Goal: Task Accomplishment & Management: Manage account settings

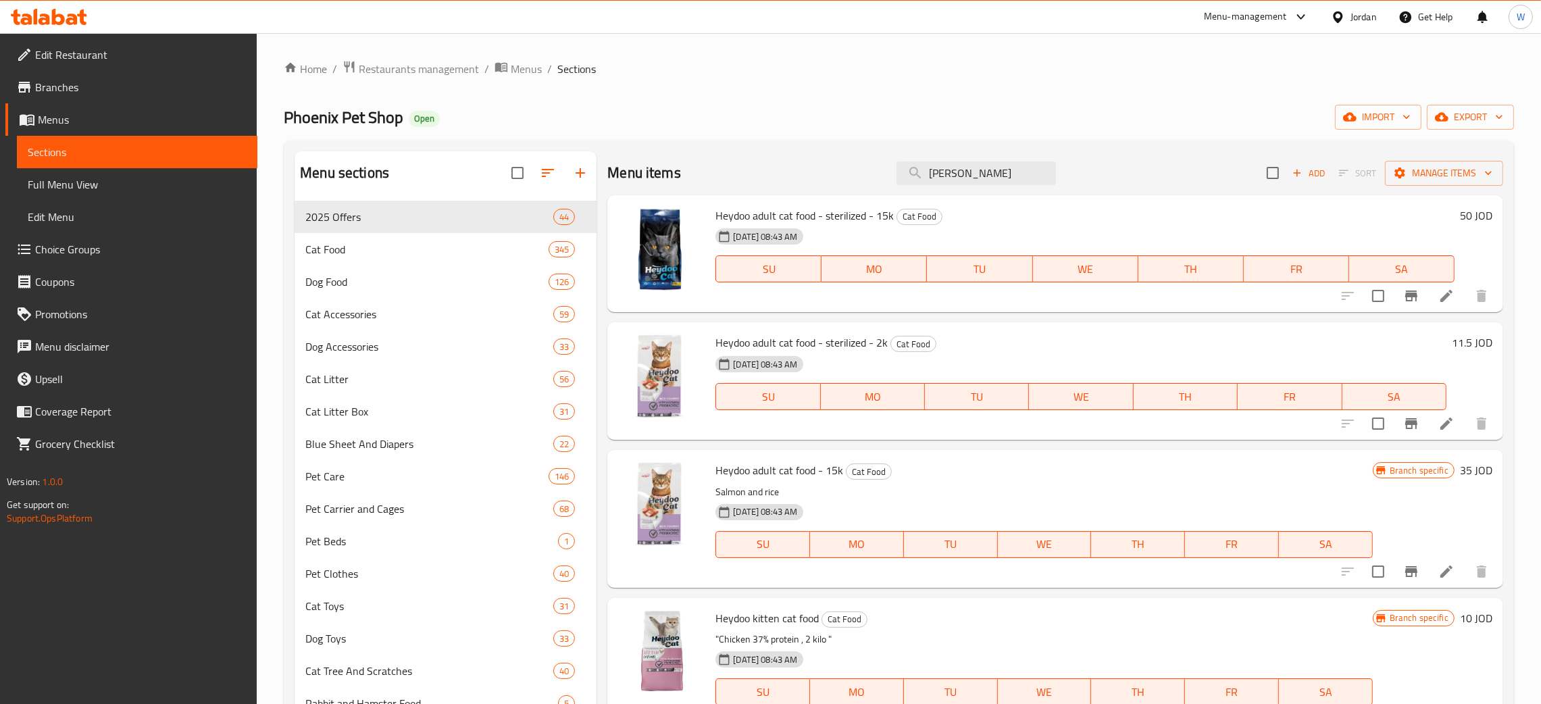
scroll to position [203, 0]
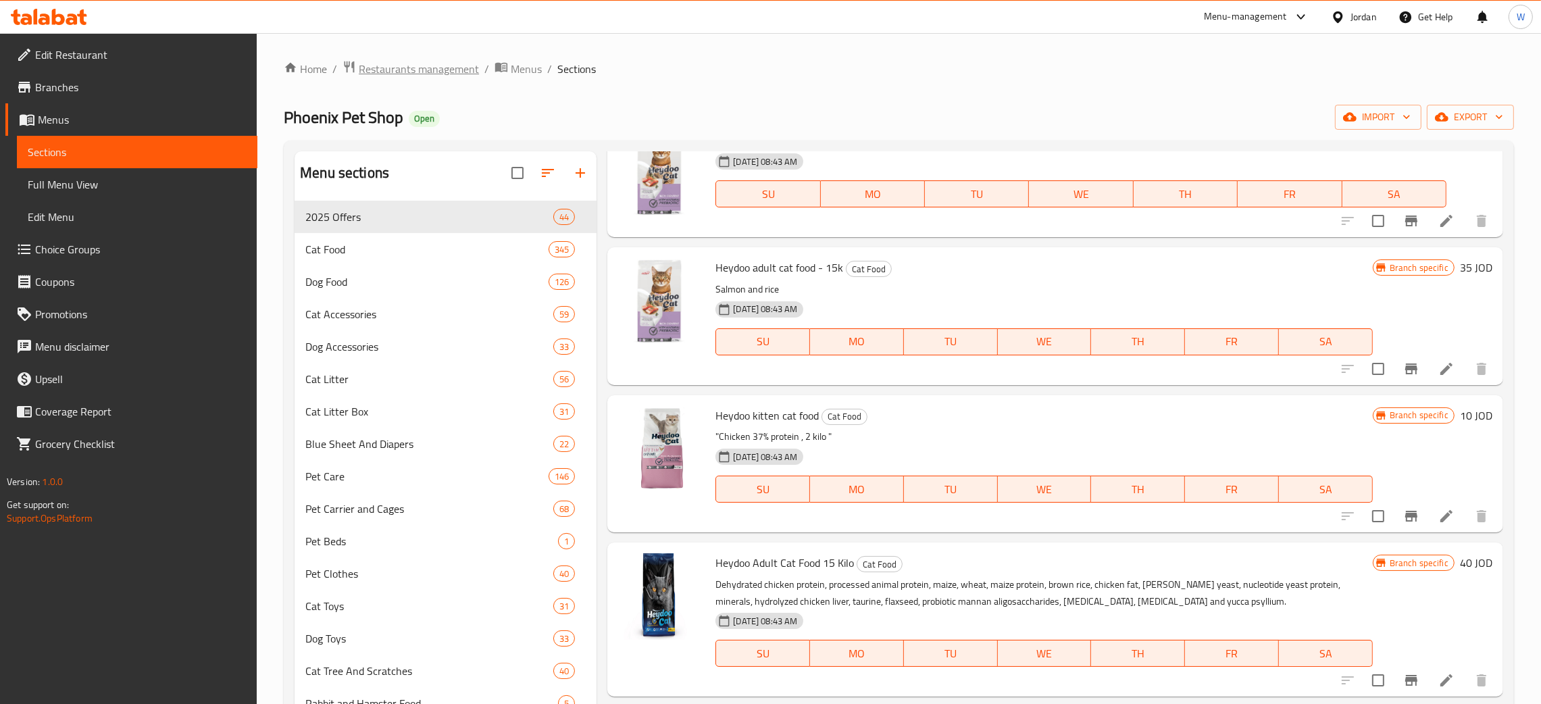
drag, startPoint x: 0, startPoint y: 0, endPoint x: 447, endPoint y: 70, distance: 452.0
click at [447, 70] on span "Restaurants management" at bounding box center [419, 69] width 120 height 16
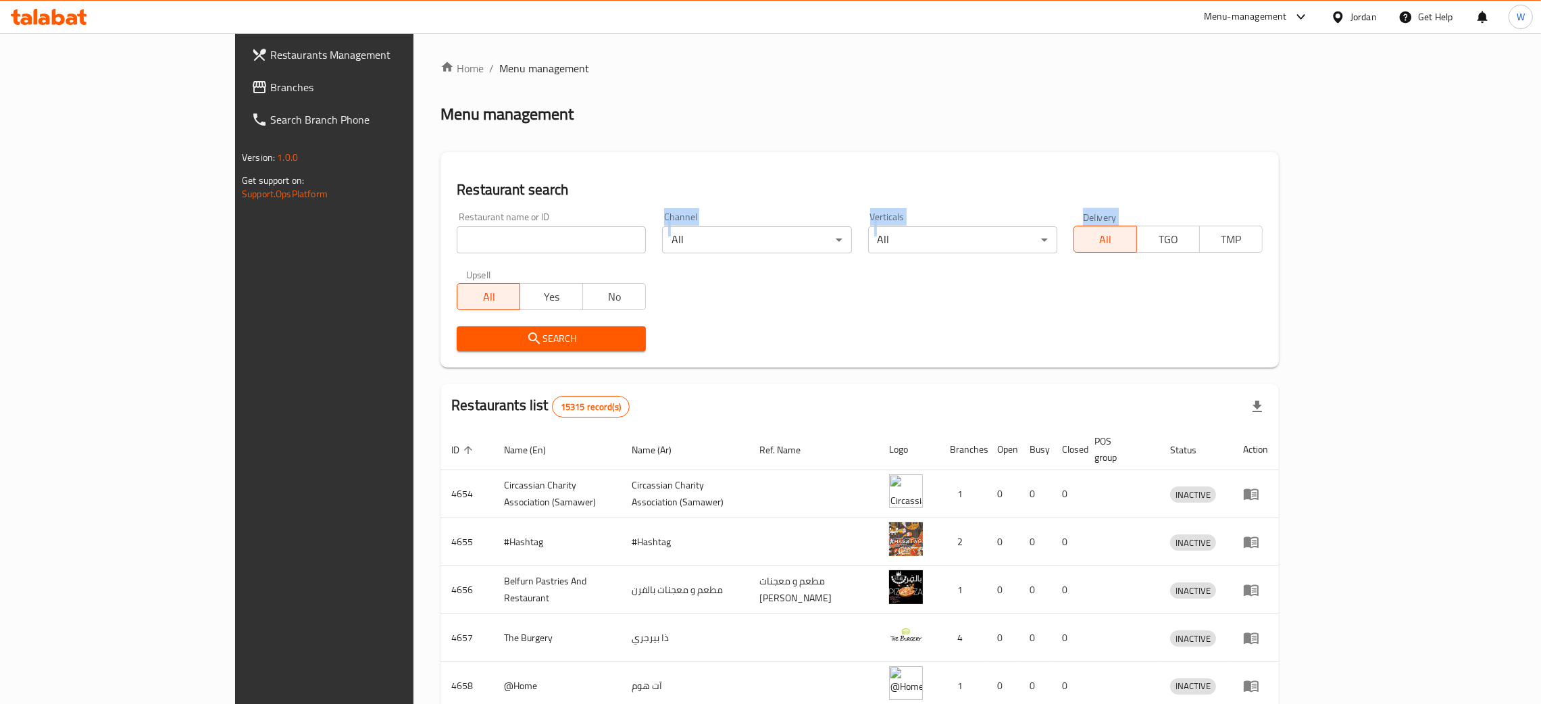
drag, startPoint x: 461, startPoint y: 265, endPoint x: 477, endPoint y: 247, distance: 24.0
click at [477, 247] on div "Restaurant name or ID Restaurant name or ID Channel All ​ Verticals All ​ Deliv…" at bounding box center [860, 281] width 822 height 155
click at [477, 247] on input "search" at bounding box center [551, 239] width 189 height 27
type input "kiwi"
click button "Search" at bounding box center [551, 338] width 189 height 25
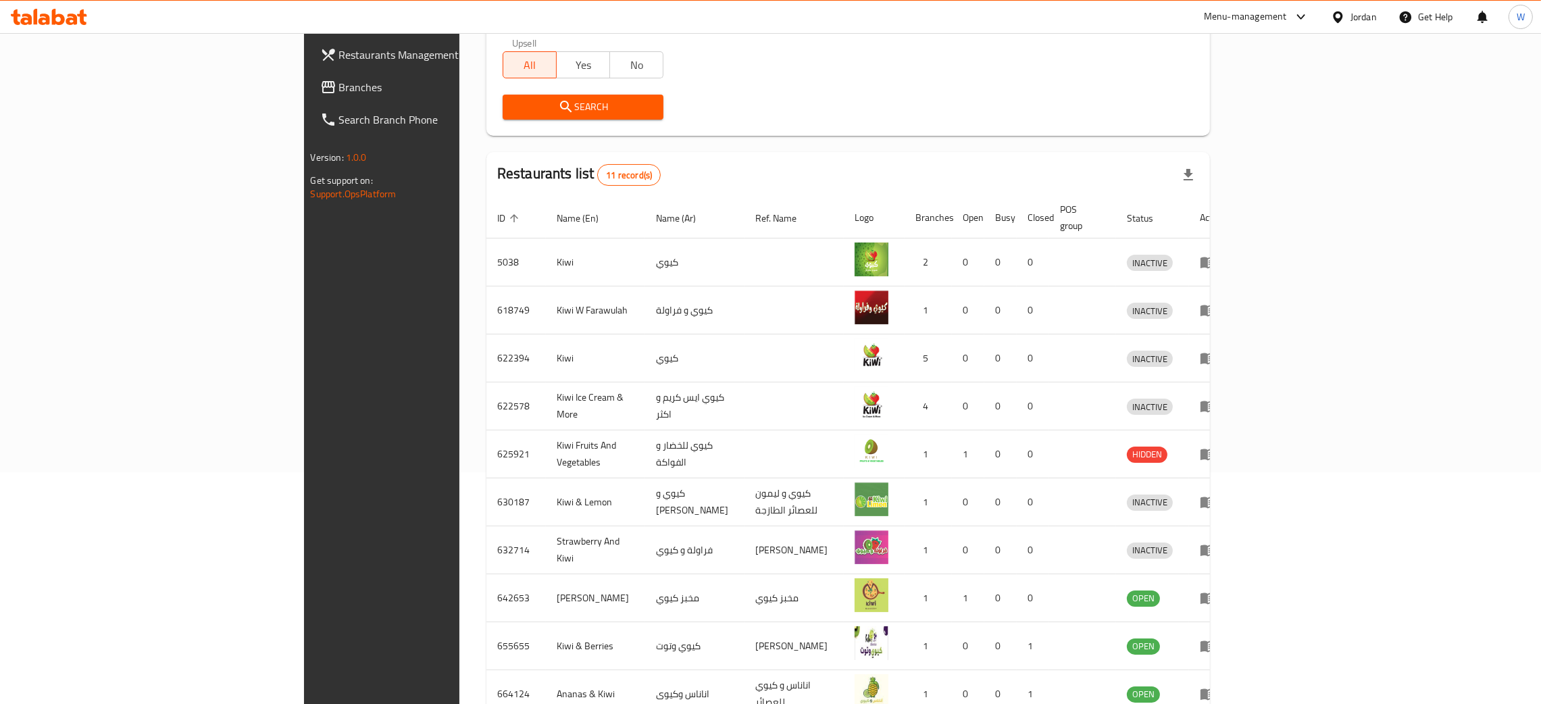
scroll to position [245, 0]
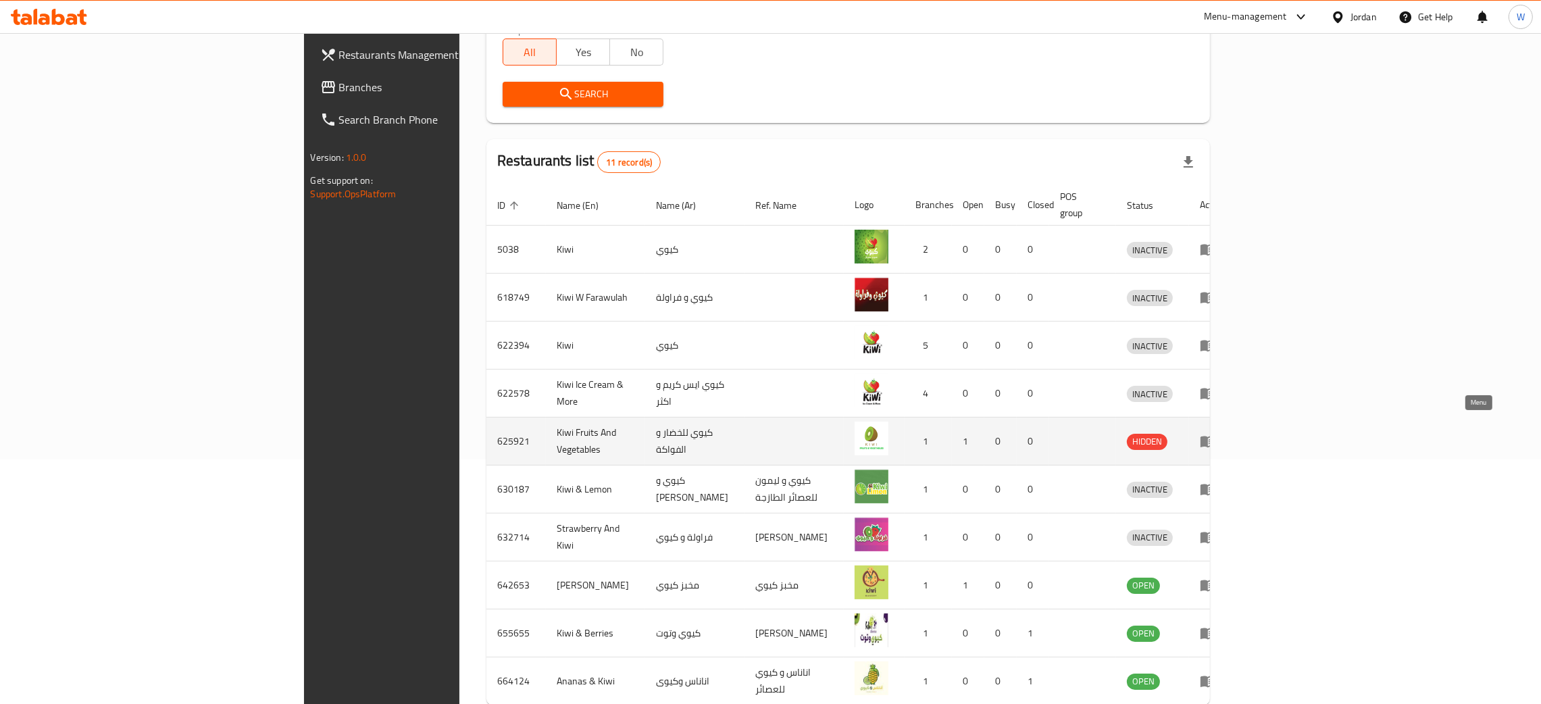
click at [1216, 433] on icon "enhanced table" at bounding box center [1208, 441] width 16 height 16
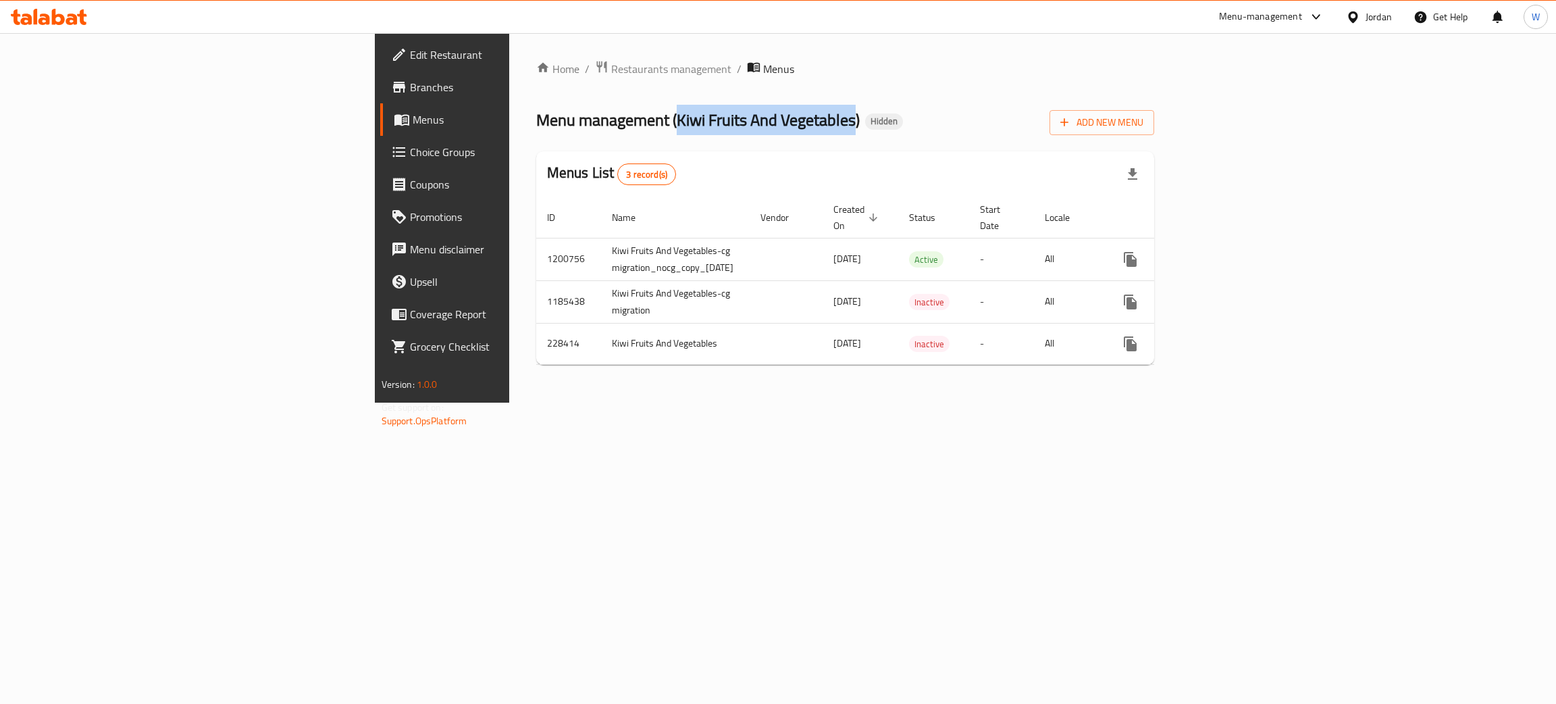
drag, startPoint x: 426, startPoint y: 121, endPoint x: 609, endPoint y: 125, distance: 182.4
click at [609, 125] on span "Menu management ( Kiwi Fruits And Vegetables )" at bounding box center [698, 120] width 324 height 30
copy span "Kiwi Fruits And Vegetables"
click at [611, 61] on span "Restaurants management" at bounding box center [671, 69] width 120 height 16
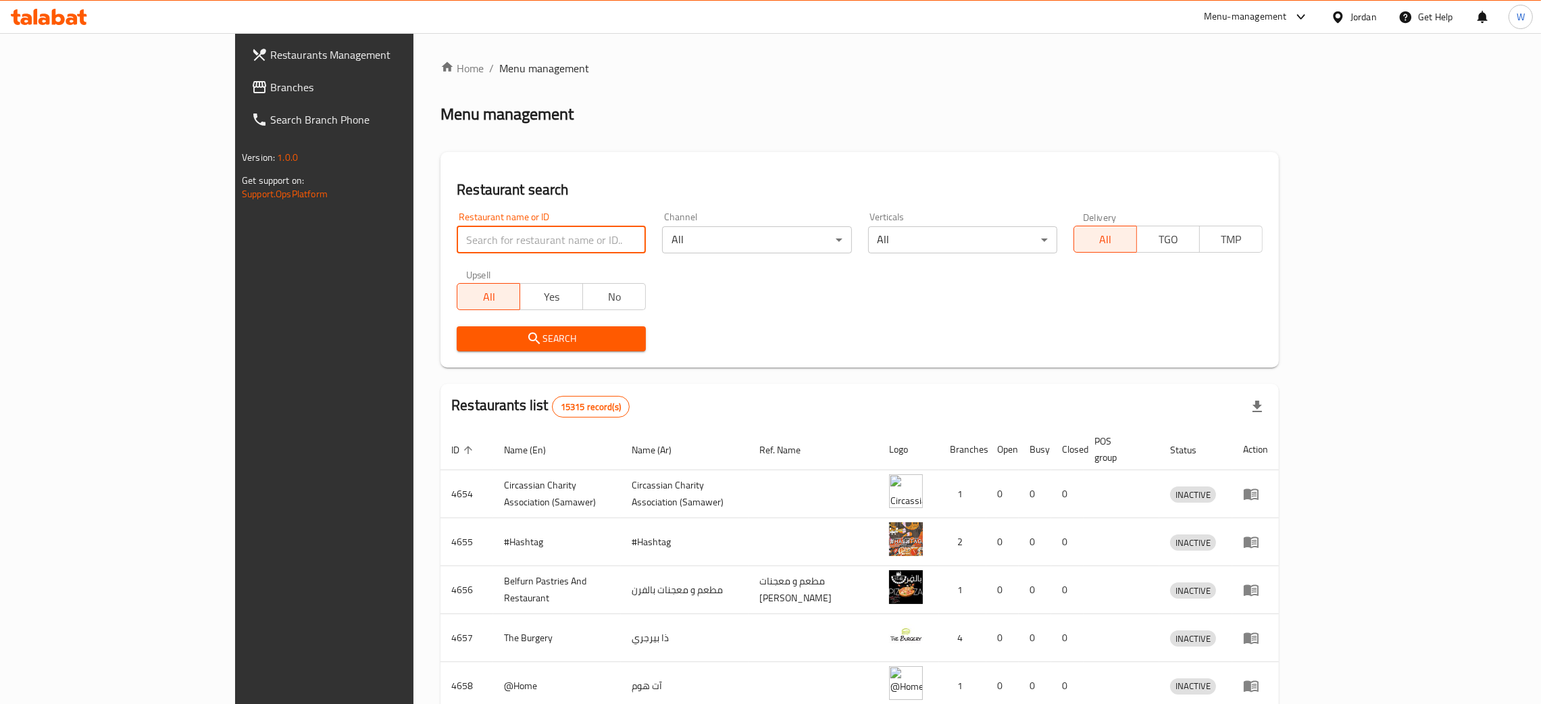
click at [491, 226] on input "search" at bounding box center [551, 239] width 189 height 27
paste input "Kiwi Fruits And Vegetables"
click at [500, 340] on span "Search" at bounding box center [551, 338] width 168 height 17
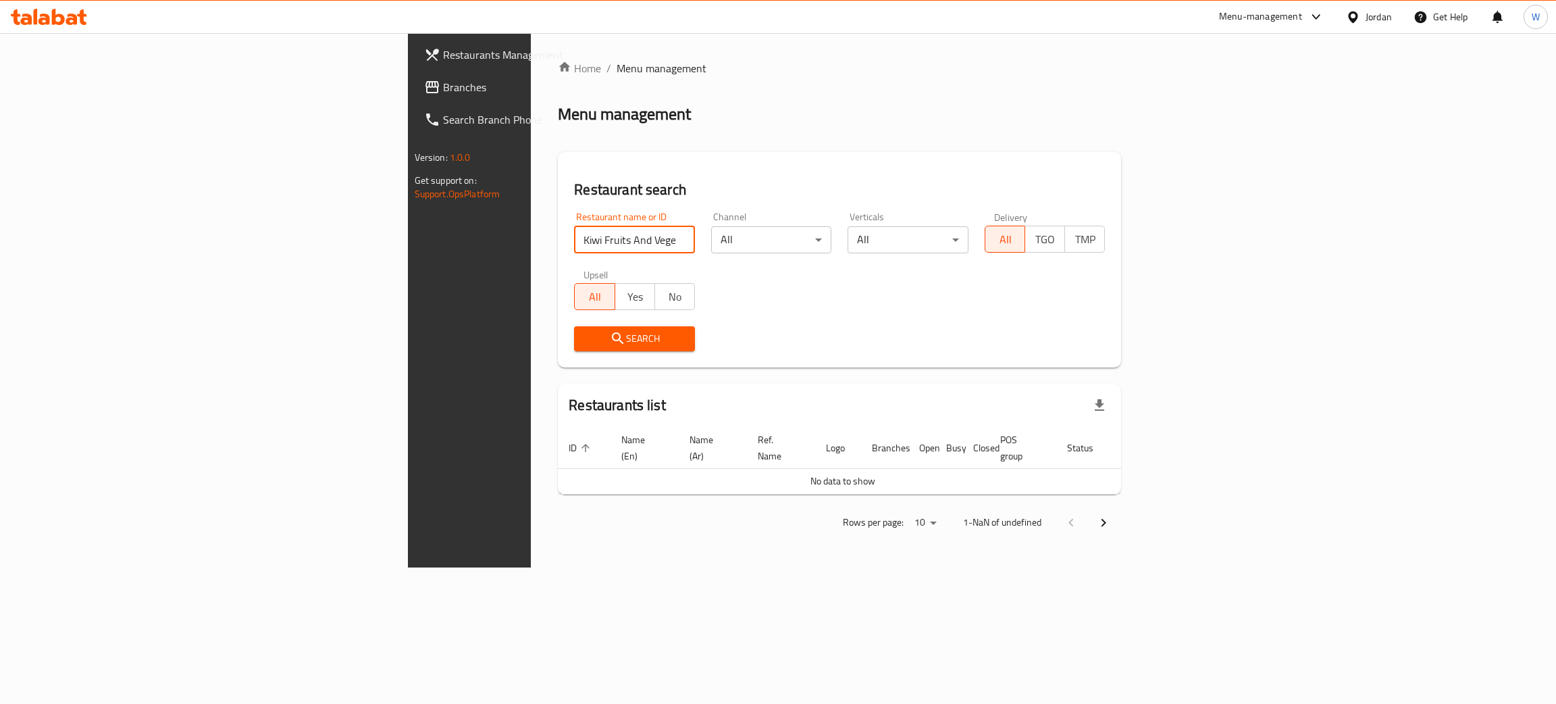
click at [574, 245] on input "Kiwi Fruits And Vegetables" at bounding box center [634, 239] width 121 height 27
type input "Kiwi Fruits And V"
click button "Search" at bounding box center [634, 338] width 121 height 25
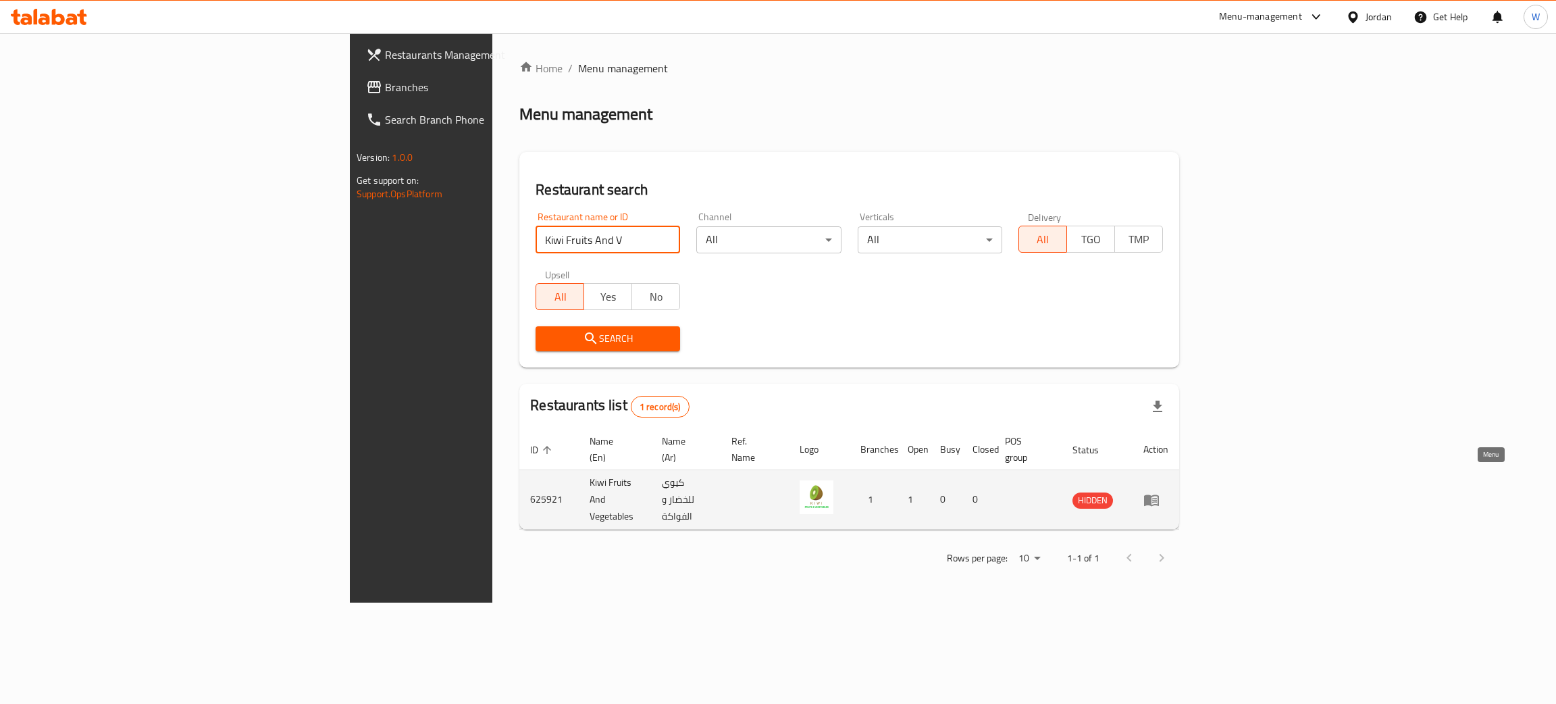
click at [1159, 494] on icon "enhanced table" at bounding box center [1151, 499] width 15 height 11
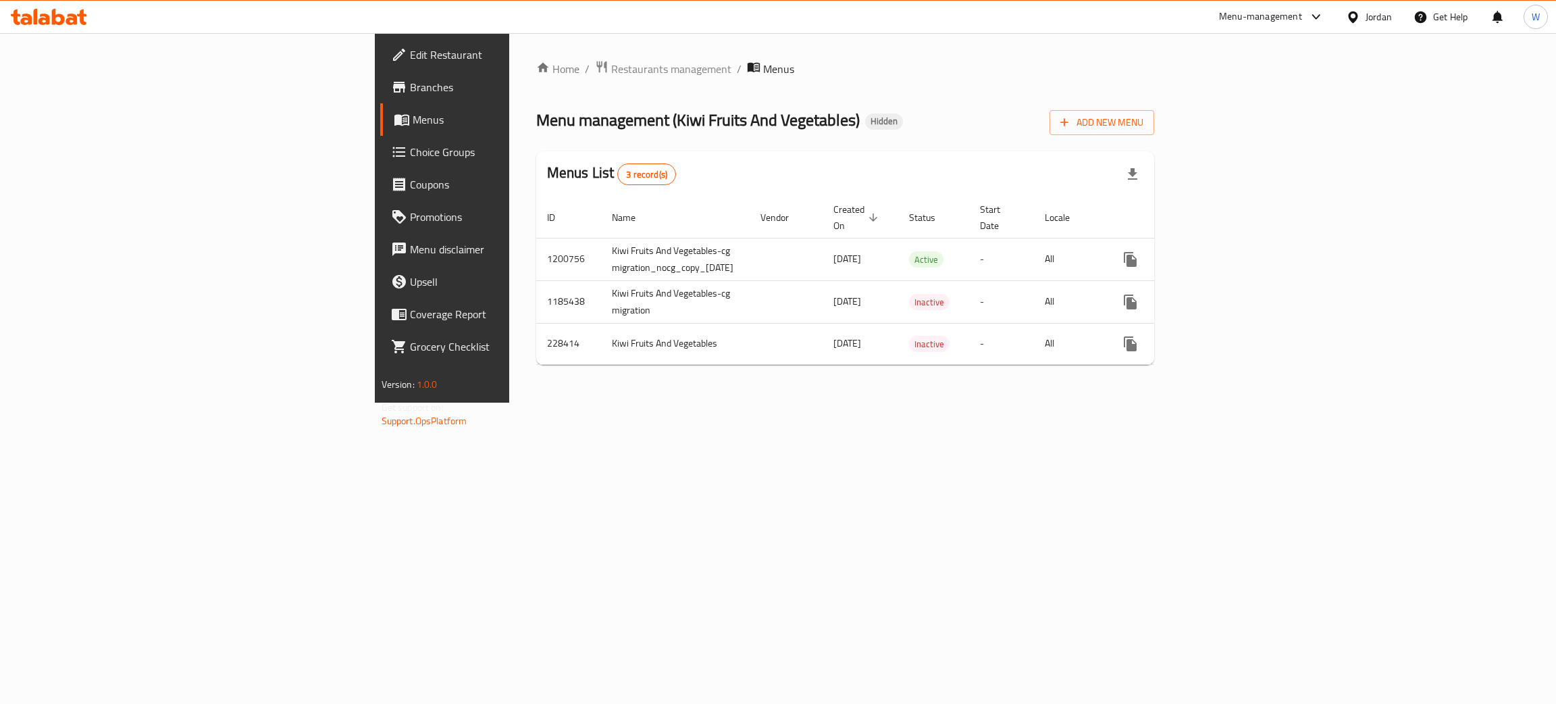
click at [380, 63] on link "Edit Restaurant" at bounding box center [507, 55] width 255 height 32
